Goal: Information Seeking & Learning: Learn about a topic

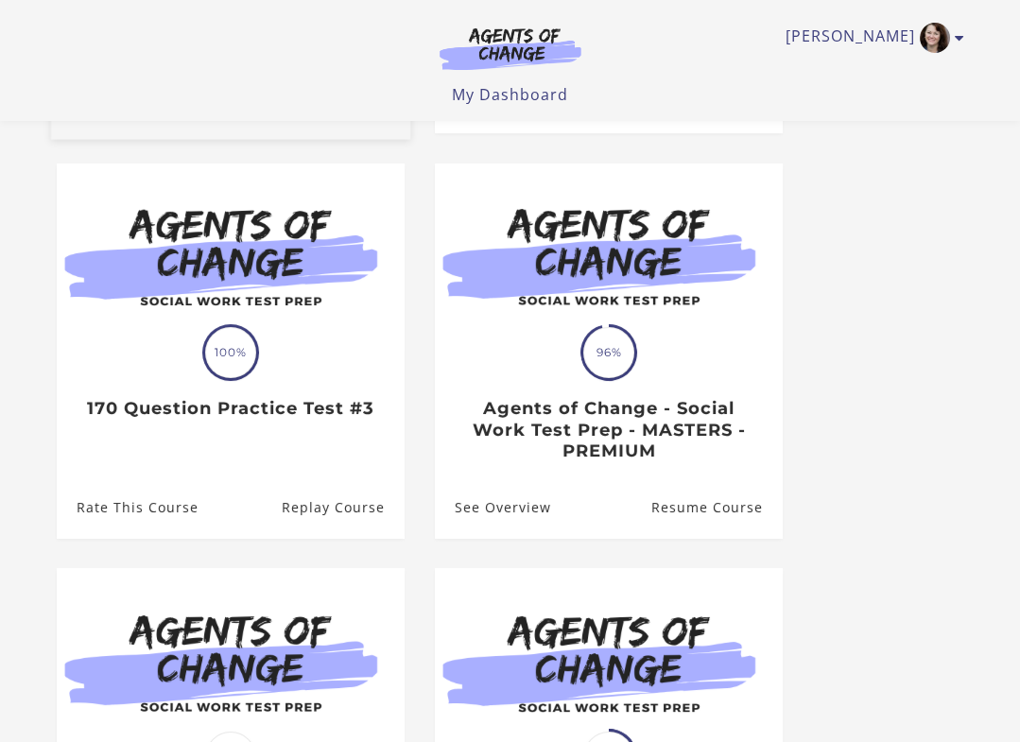
scroll to position [530, 0]
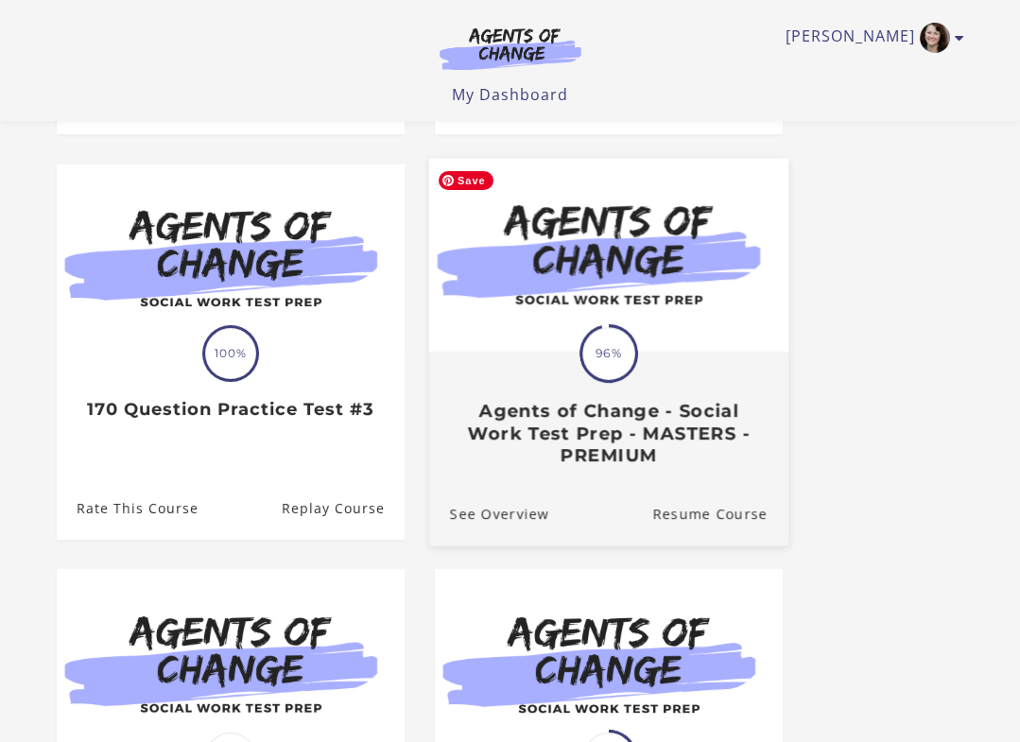
click at [639, 347] on img at bounding box center [607, 255] width 359 height 194
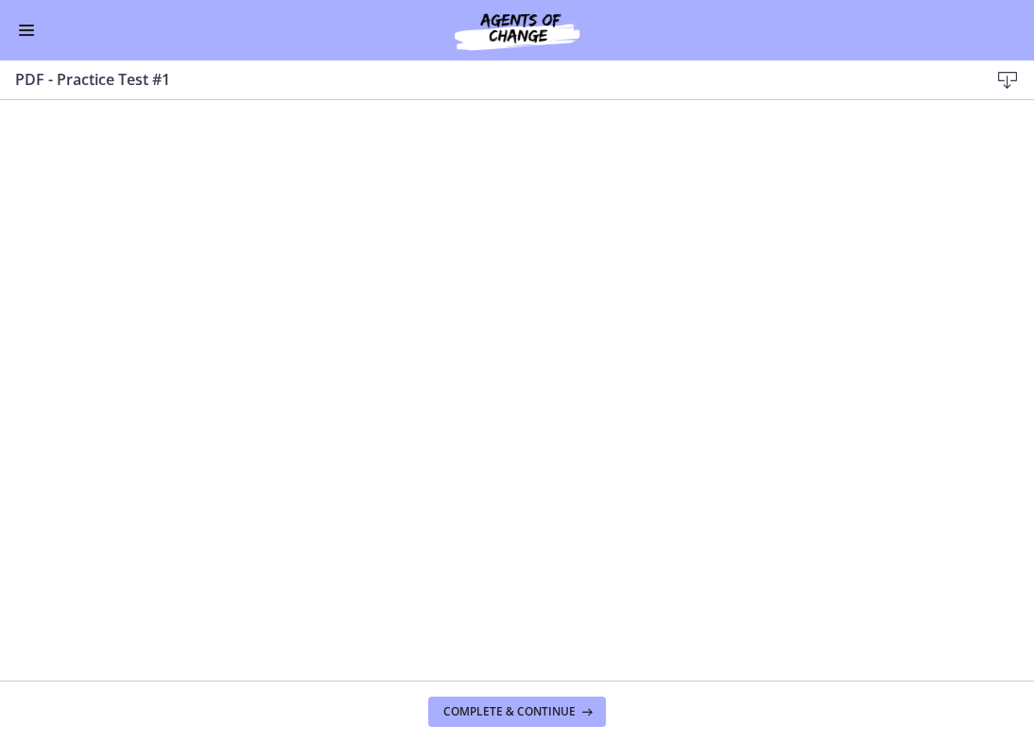
click at [37, 47] on div "Go to Dashboard" at bounding box center [517, 30] width 1034 height 61
click at [19, 15] on div "Go to Dashboard" at bounding box center [517, 30] width 1034 height 61
click at [33, 35] on button "Enable menu" at bounding box center [26, 30] width 23 height 23
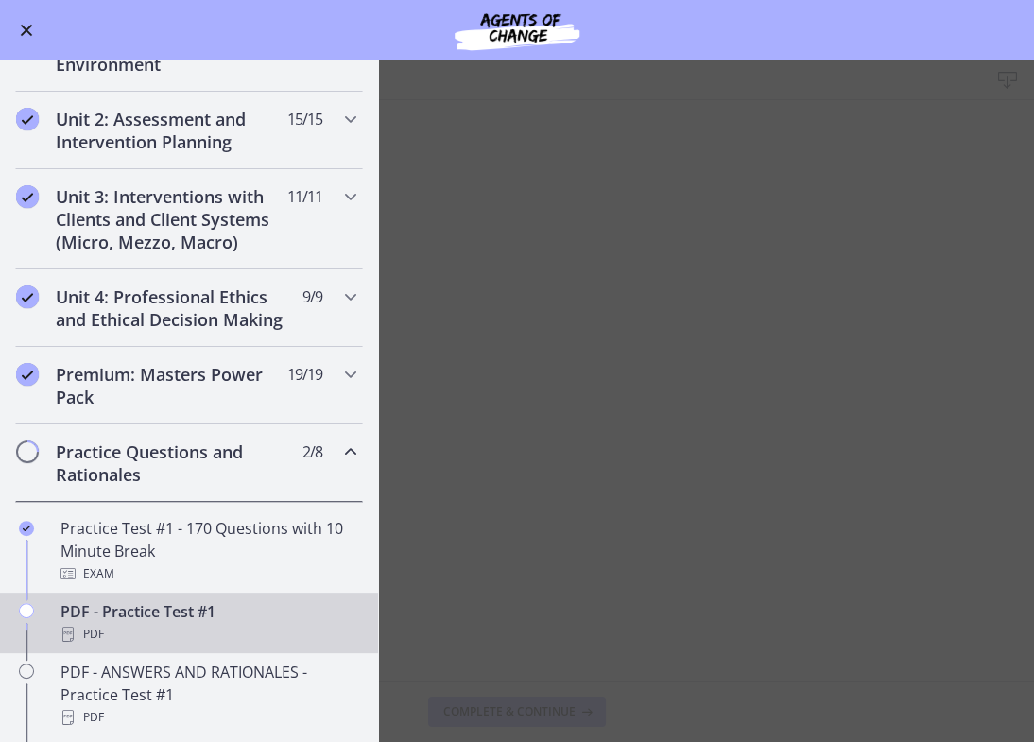
scroll to position [486, 0]
click at [225, 315] on h2 "Unit 4: Professional Ethics and Ethical Decision Making" at bounding box center [171, 308] width 231 height 45
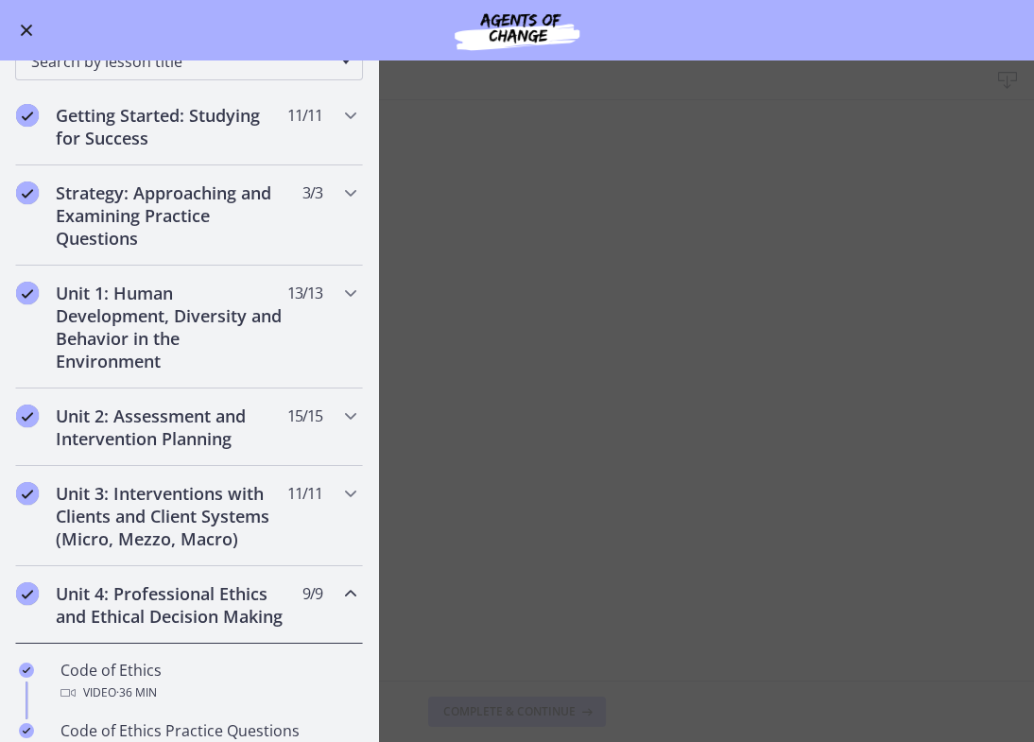
scroll to position [180, 0]
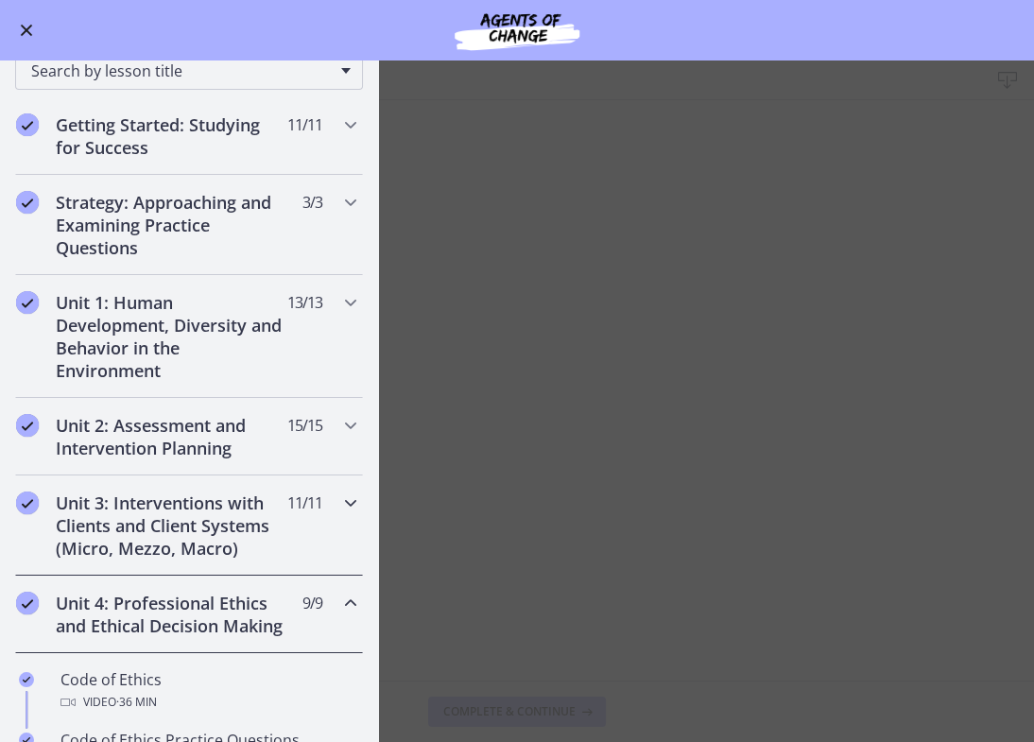
click at [218, 518] on h2 "Unit 3: Interventions with Clients and Client Systems (Micro, Mezzo, Macro)" at bounding box center [171, 526] width 231 height 68
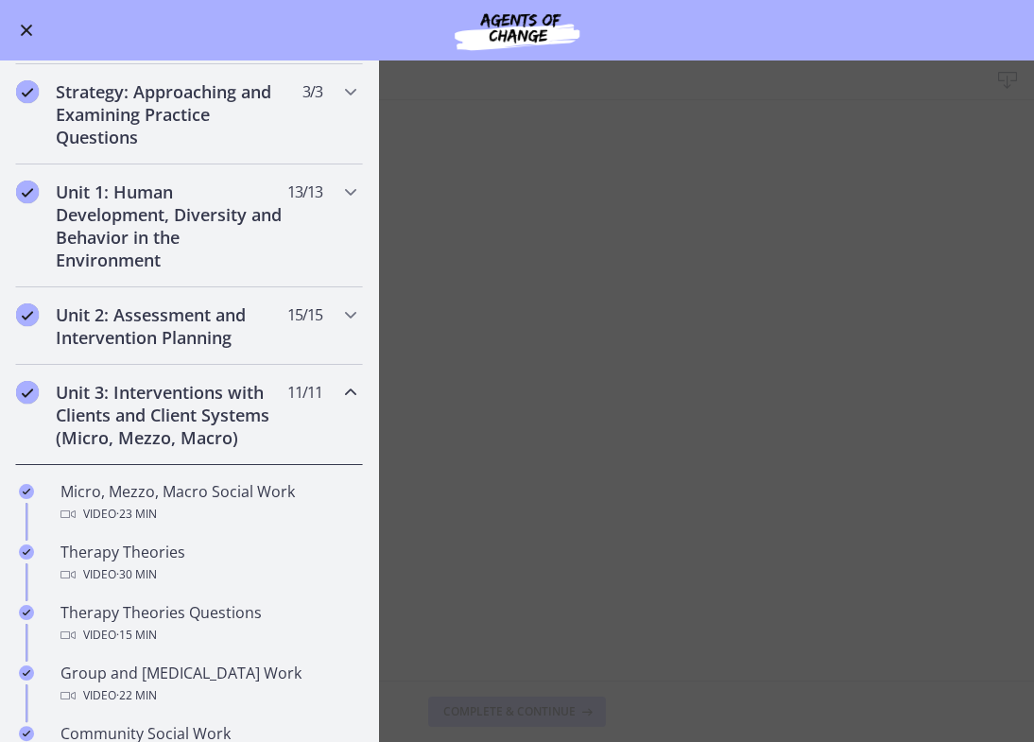
scroll to position [285, 0]
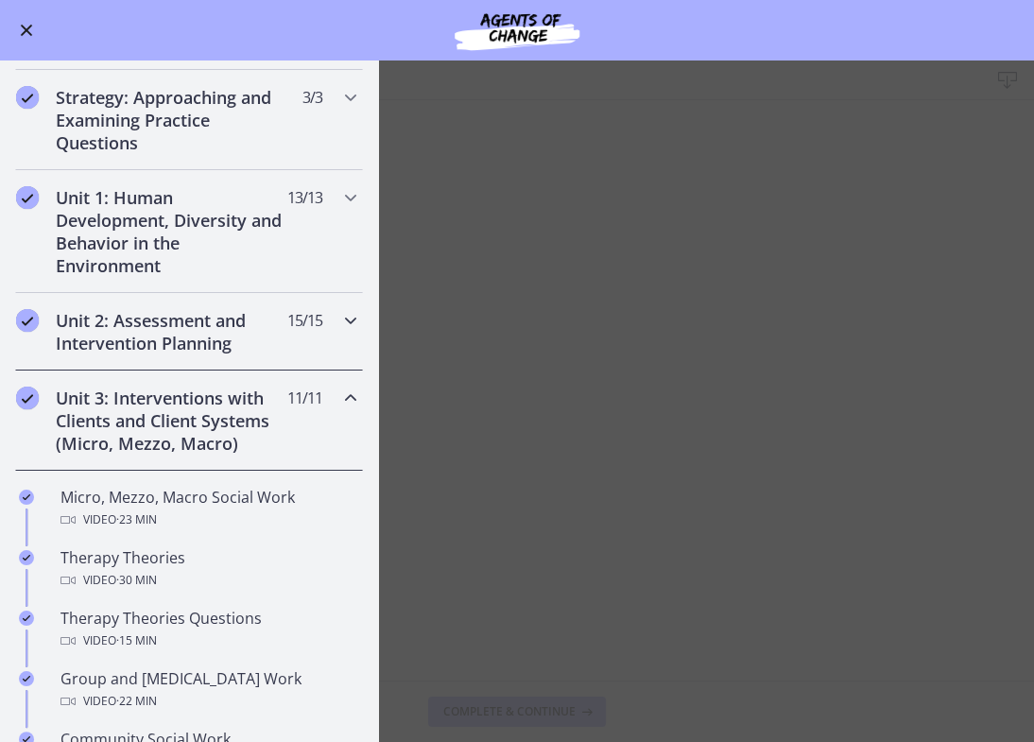
click at [177, 329] on h2 "Unit 2: Assessment and Intervention Planning" at bounding box center [171, 331] width 231 height 45
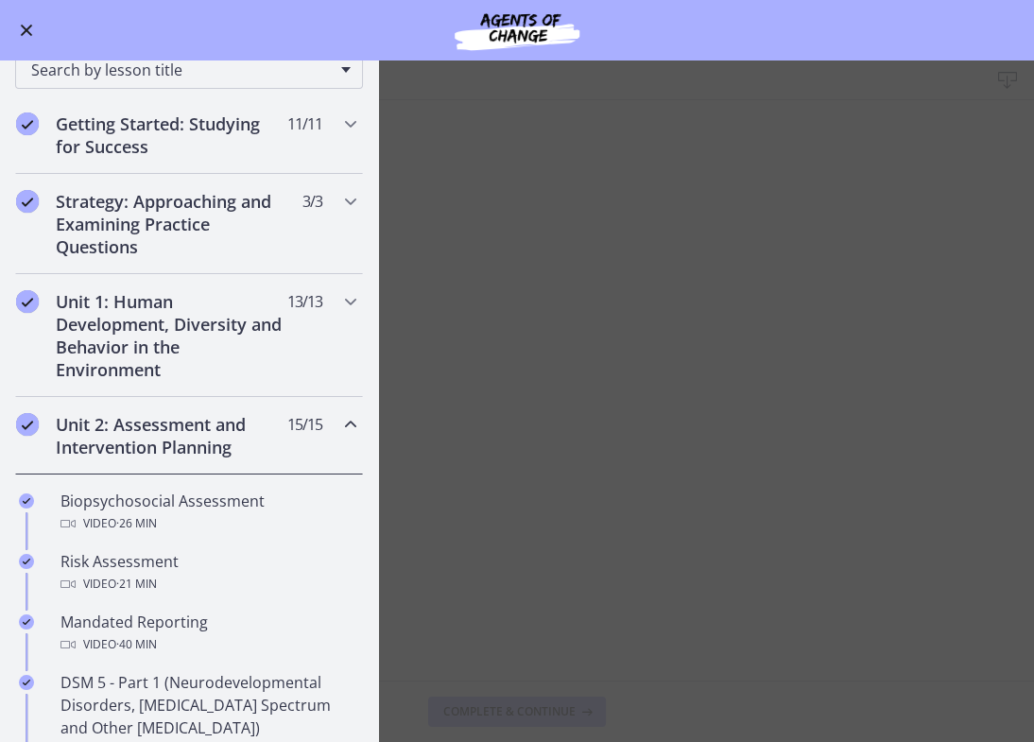
scroll to position [177, 0]
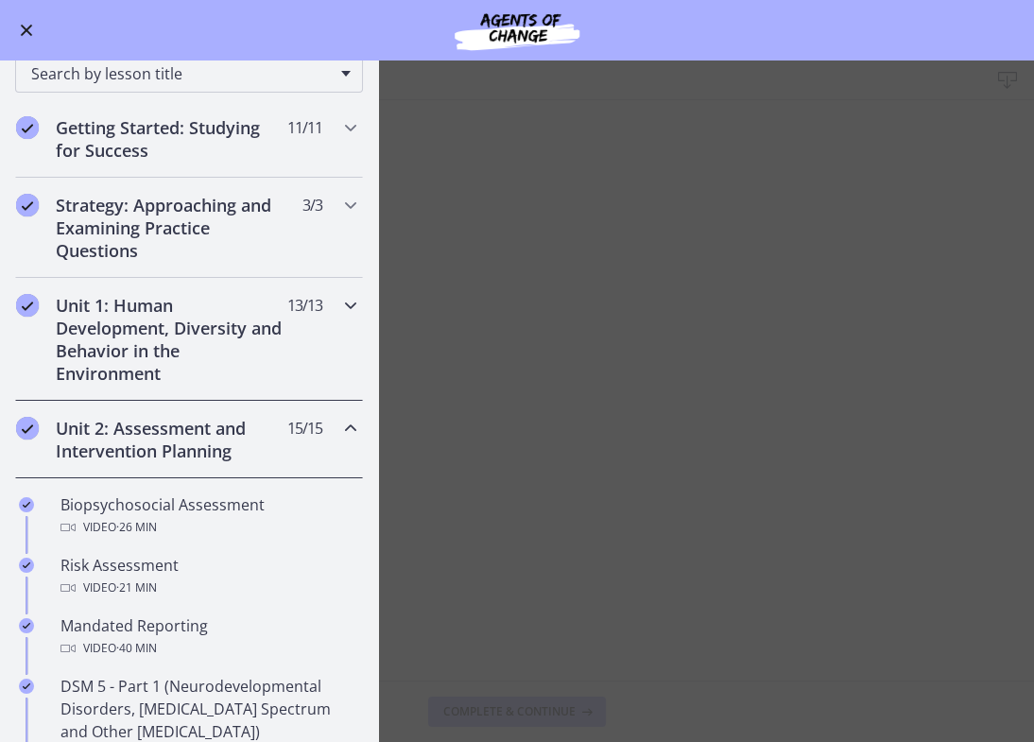
click at [279, 343] on div "Unit 1: Human Development, Diversity and Behavior in the Environment 13 / 13 Co…" at bounding box center [189, 339] width 348 height 123
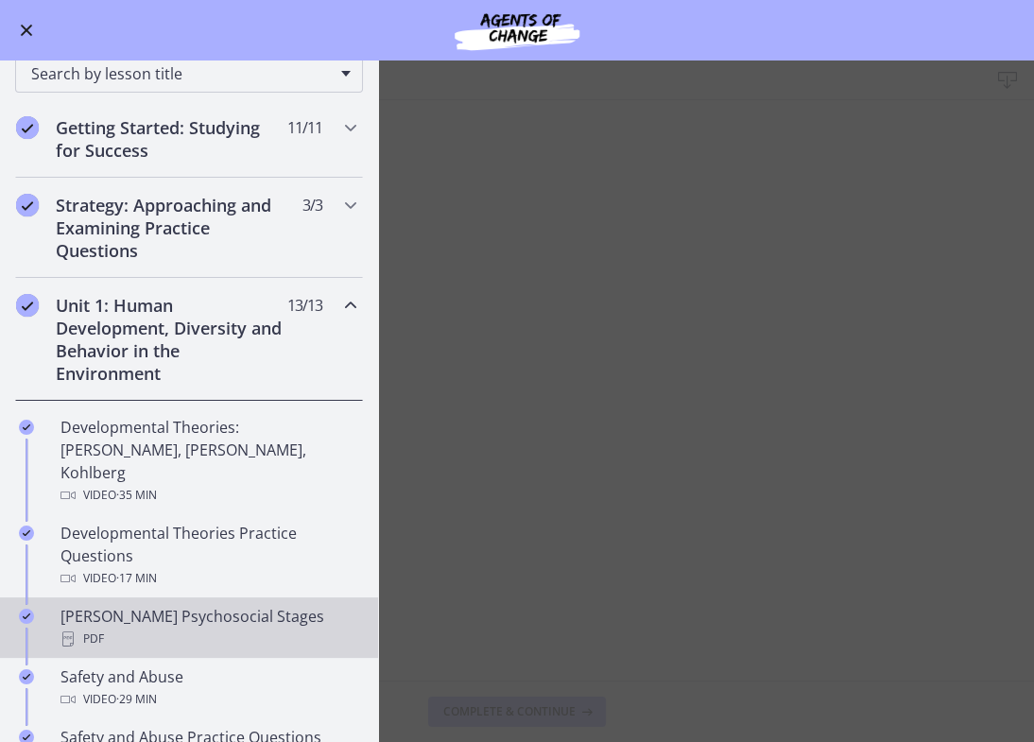
click at [240, 605] on div "[PERSON_NAME] Psychosocial Stages PDF" at bounding box center [208, 627] width 295 height 45
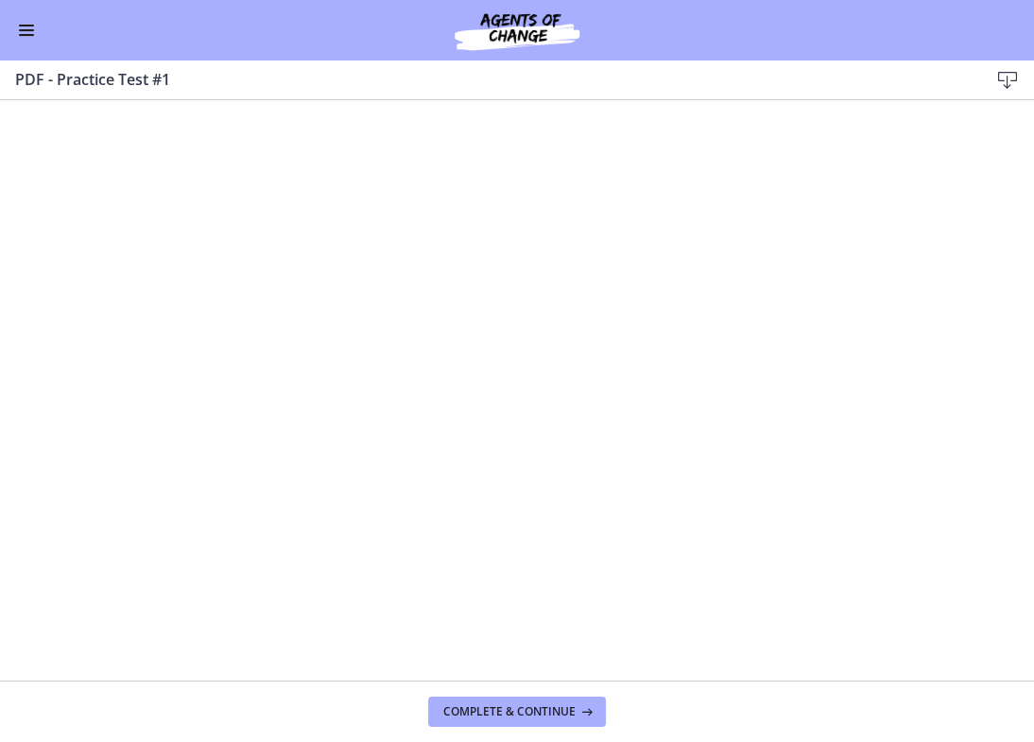
click at [20, 39] on button "Enable menu" at bounding box center [26, 30] width 23 height 23
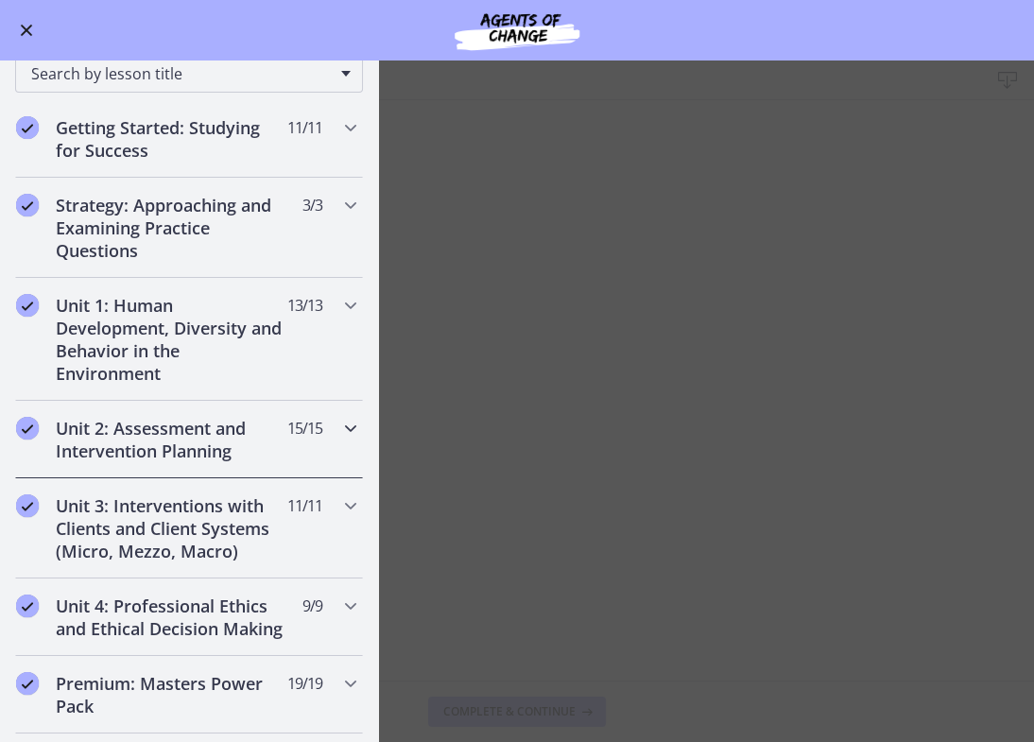
click at [166, 433] on h2 "Unit 2: Assessment and Intervention Planning" at bounding box center [171, 439] width 231 height 45
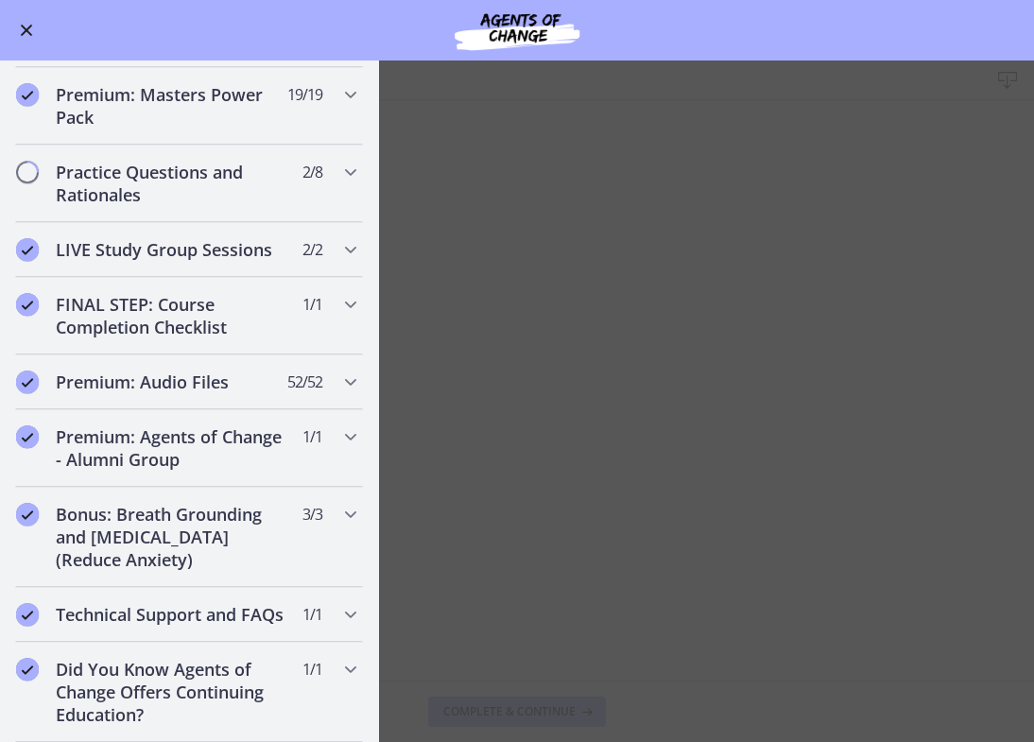
scroll to position [1955, 0]
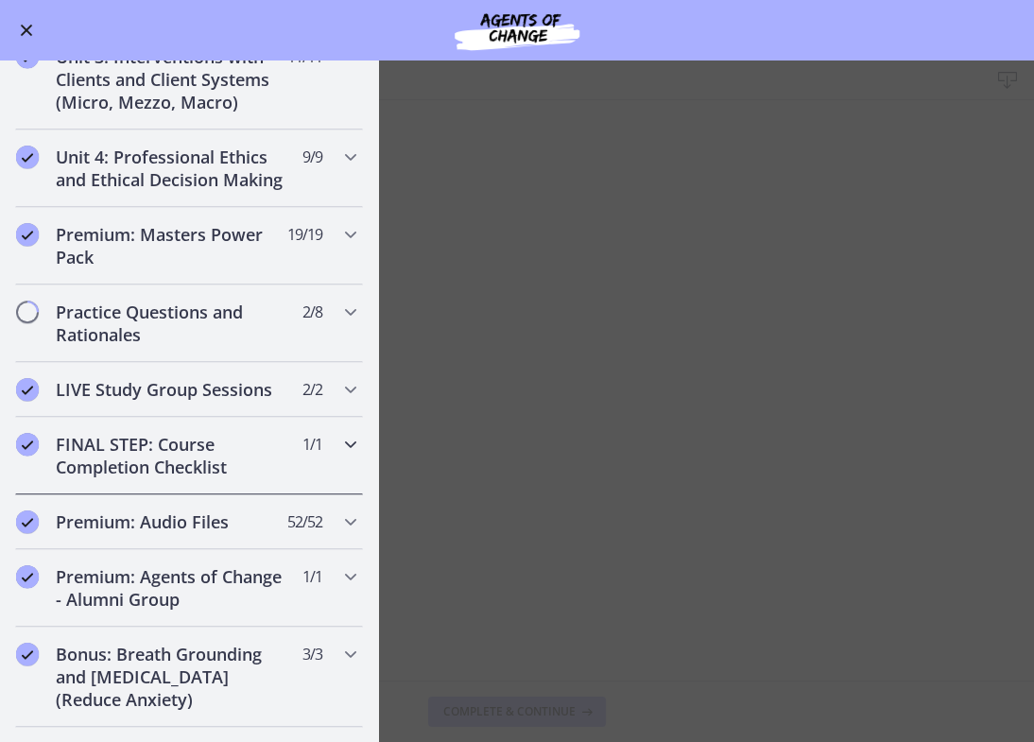
click at [251, 471] on h2 "FINAL STEP: Course Completion Checklist" at bounding box center [171, 455] width 231 height 45
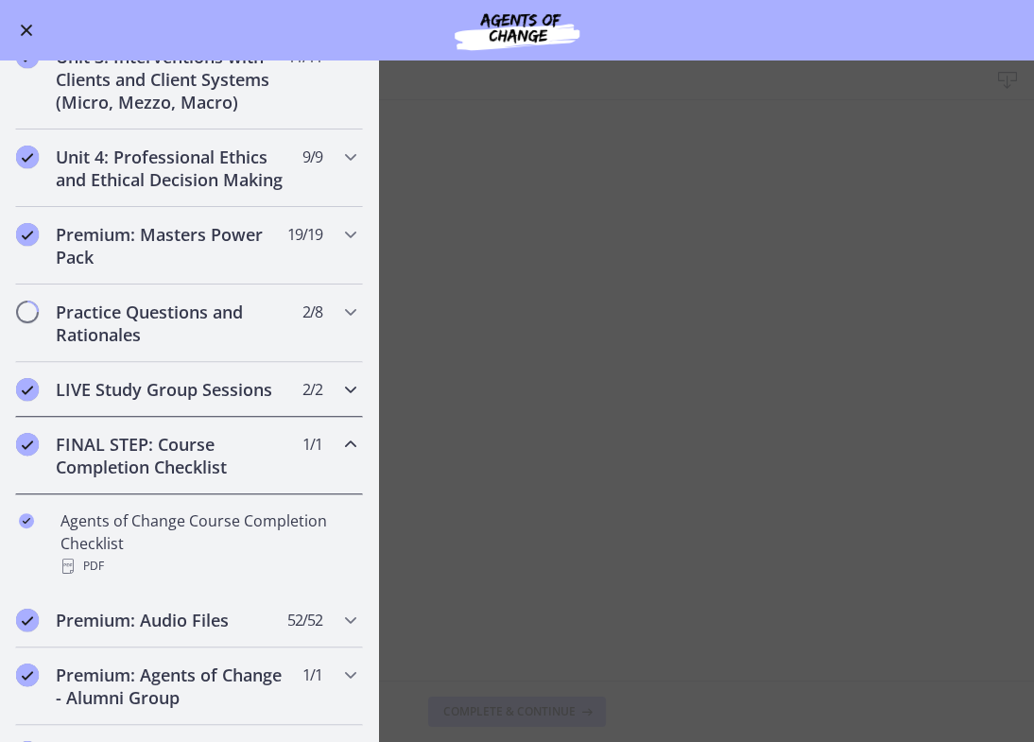
click at [218, 401] on h2 "LIVE Study Group Sessions" at bounding box center [171, 389] width 231 height 23
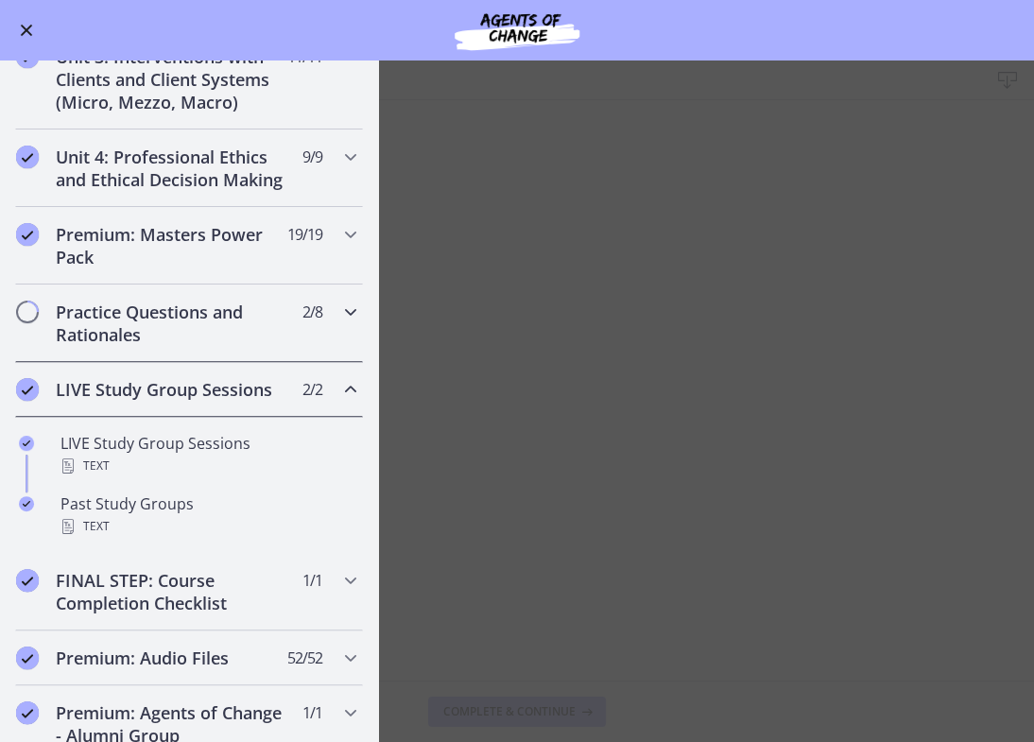
click at [200, 346] on h2 "Practice Questions and Rationales" at bounding box center [171, 323] width 231 height 45
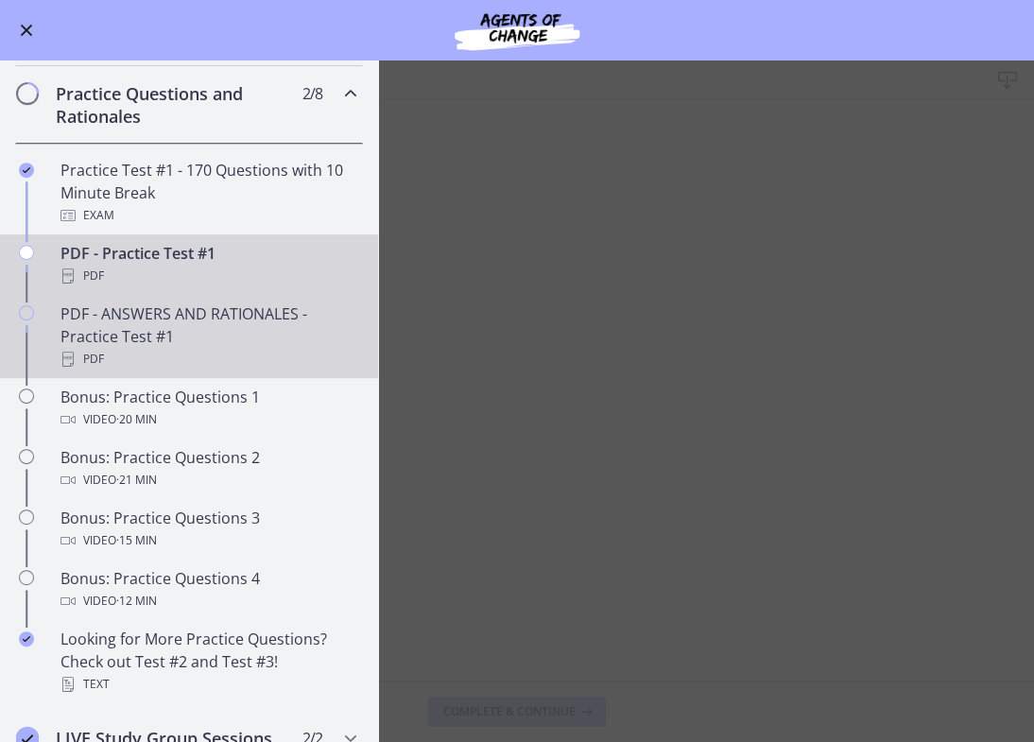
scroll to position [845, 0]
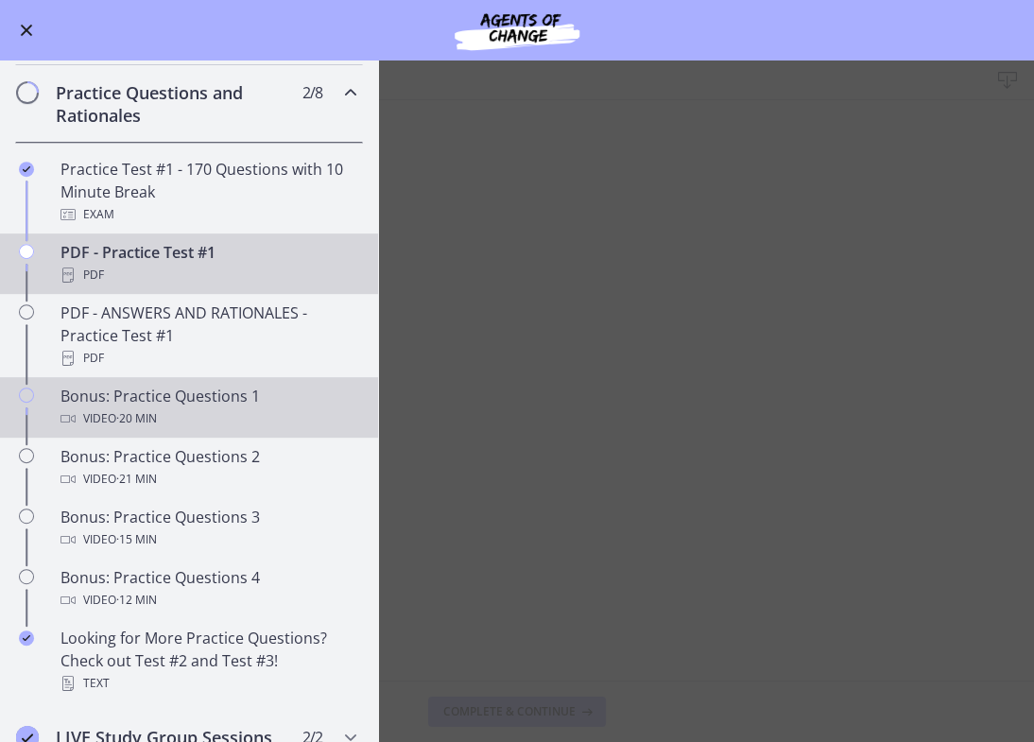
click at [223, 410] on div "Bonus: Practice Questions 1 Video · 20 min" at bounding box center [208, 407] width 295 height 45
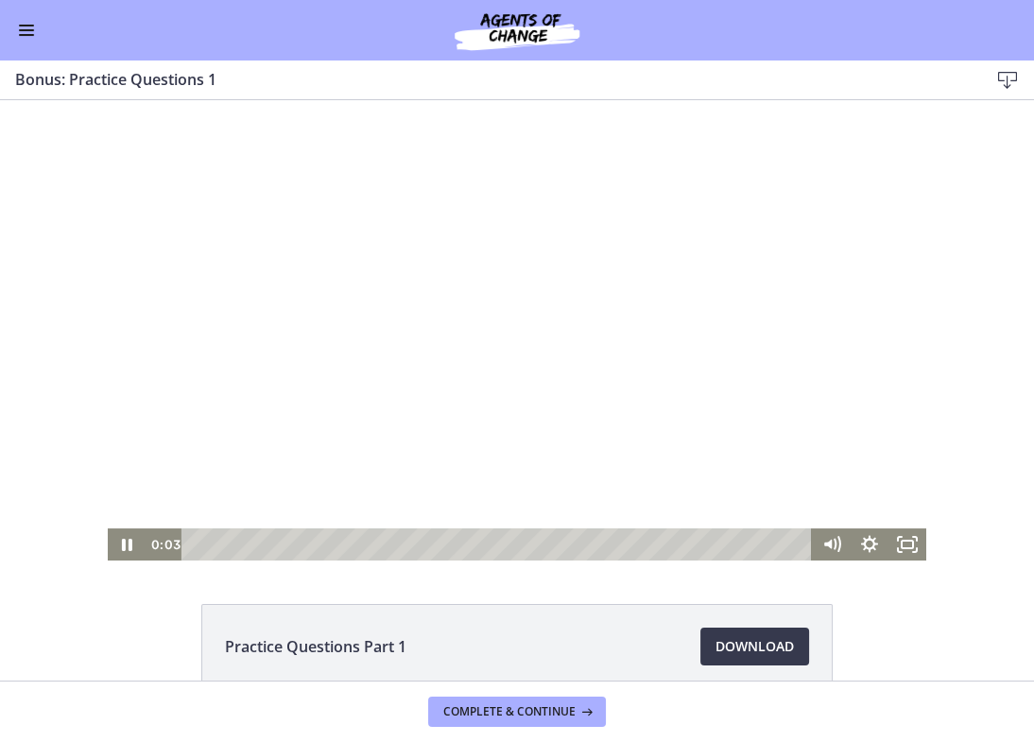
click at [546, 441] on div at bounding box center [517, 330] width 819 height 460
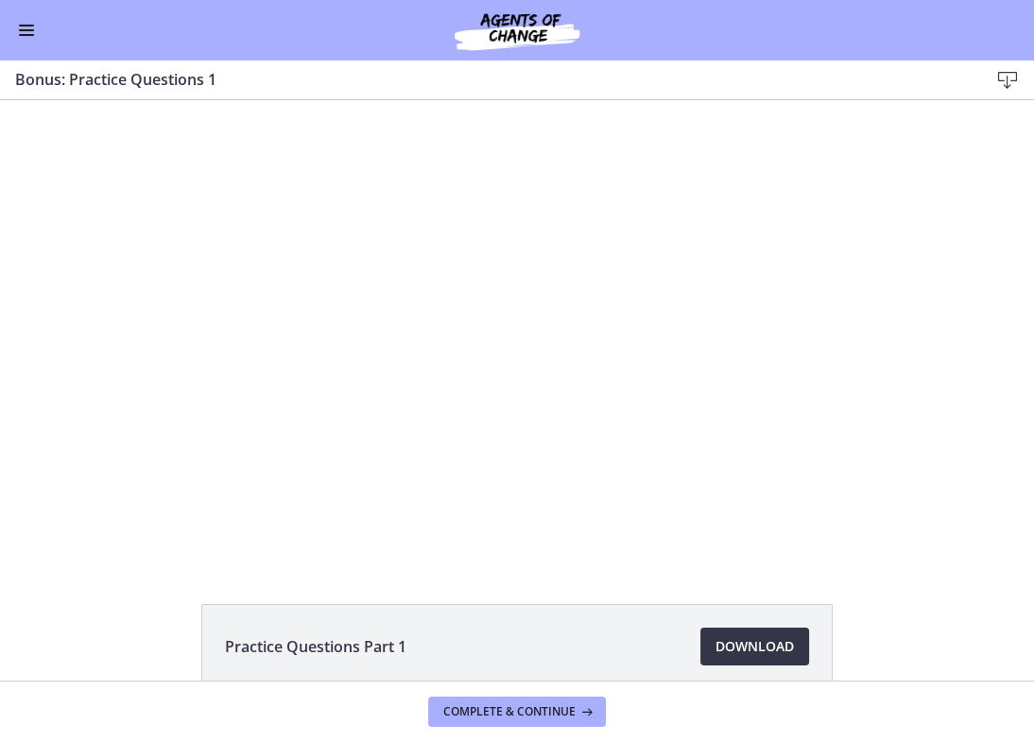
click at [726, 648] on span "Download Opens in a new window" at bounding box center [755, 646] width 78 height 23
